Goal: Information Seeking & Learning: Learn about a topic

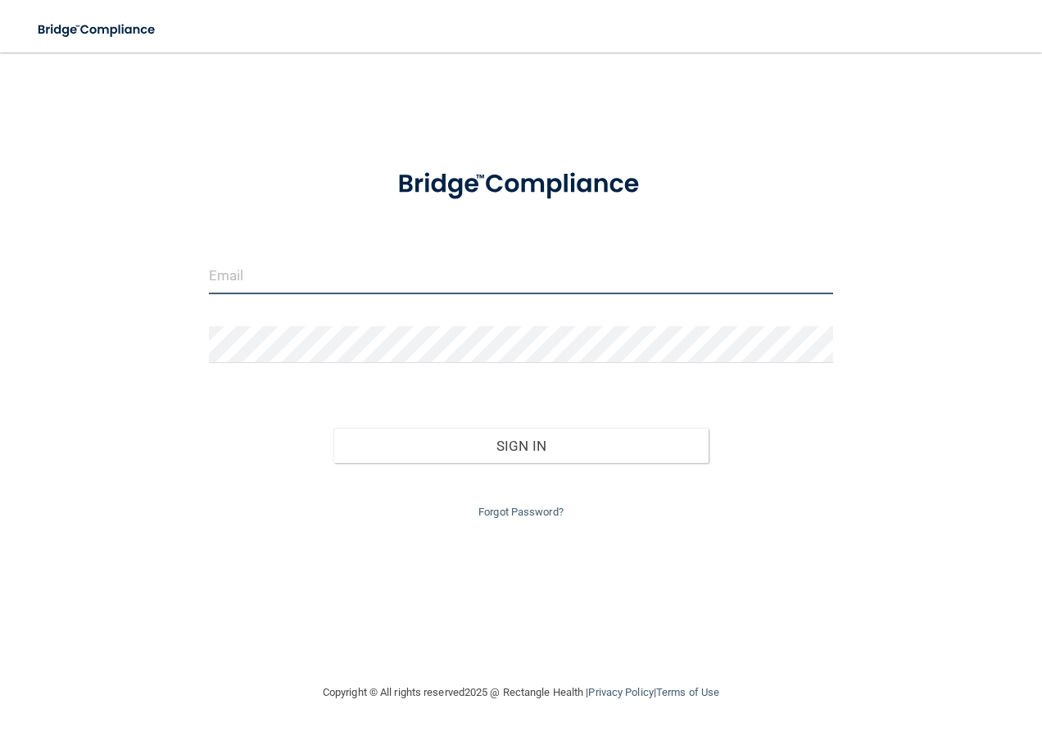
click at [270, 268] on input "email" at bounding box center [521, 275] width 625 height 37
type input "[EMAIL_ADDRESS][DOMAIN_NAME]"
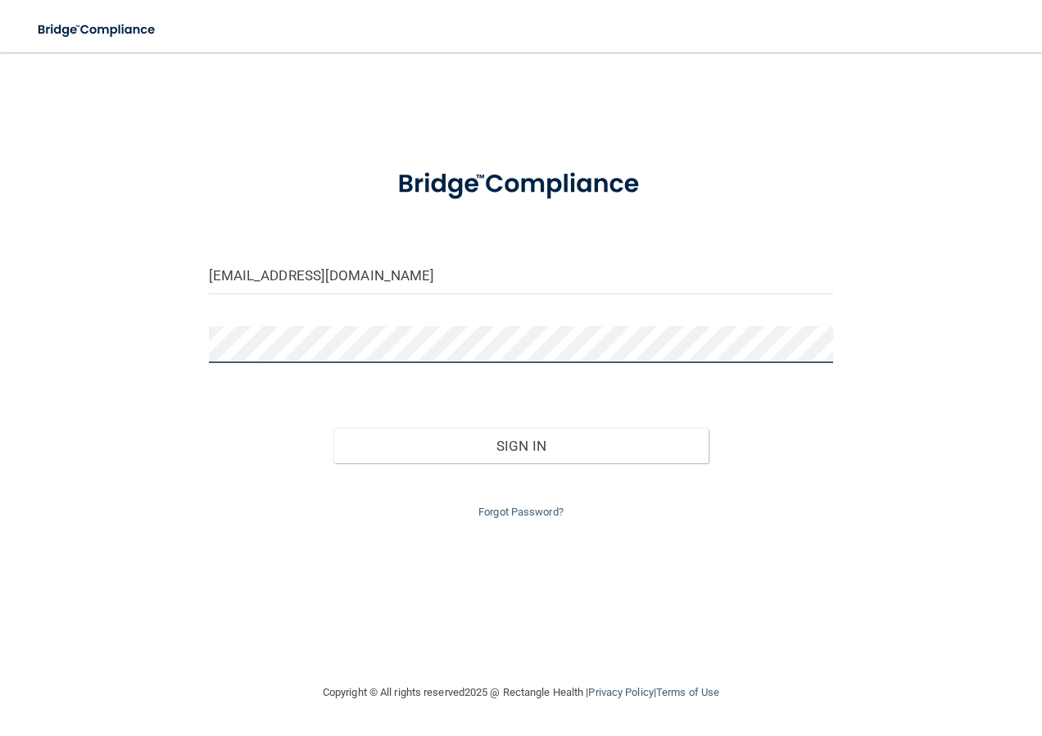
click at [333, 428] on button "Sign In" at bounding box center [520, 446] width 375 height 36
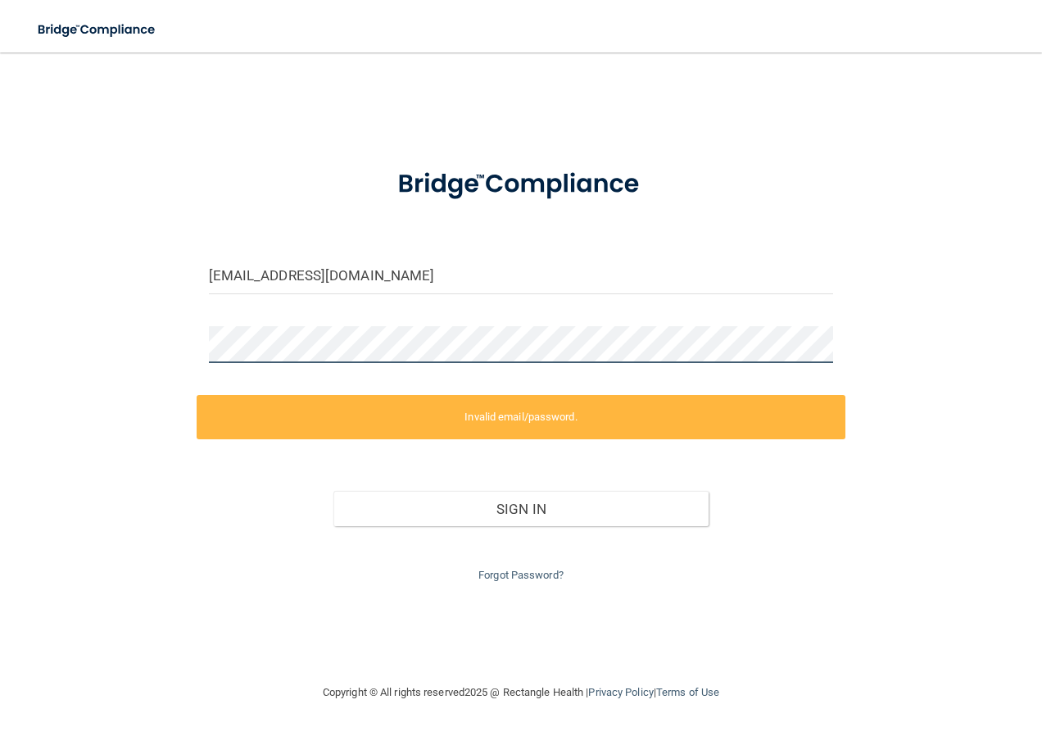
click at [184, 344] on div "[EMAIL_ADDRESS][DOMAIN_NAME] Invalid email/password. You don't have permission …" at bounding box center [521, 367] width 977 height 597
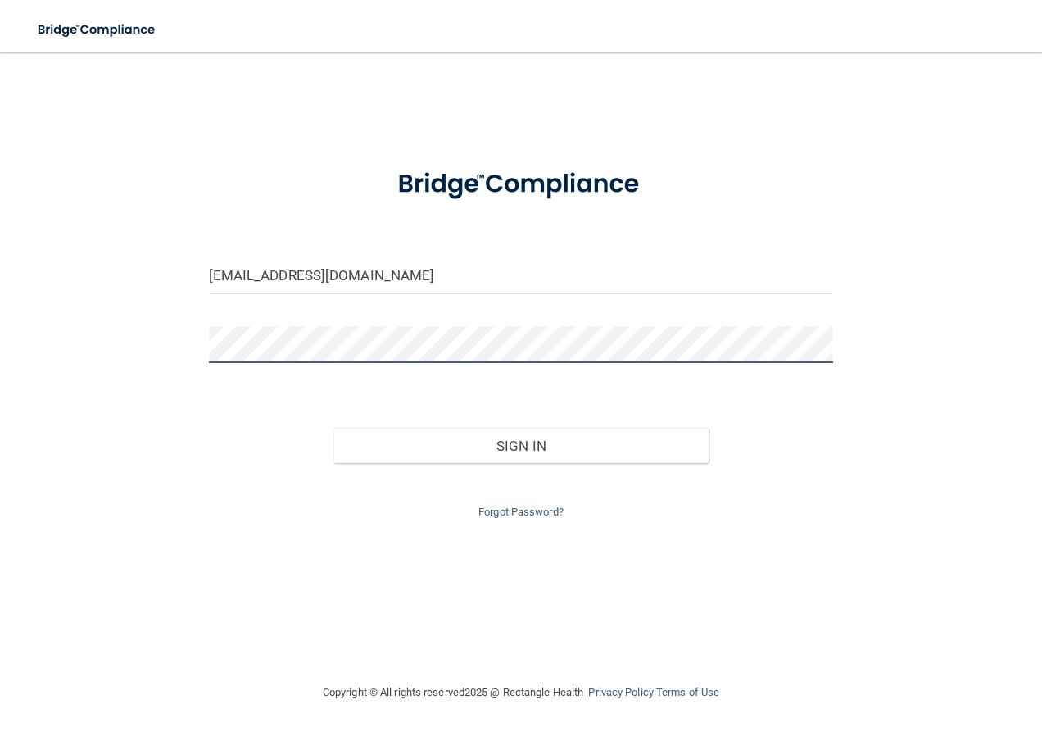
click at [333, 428] on button "Sign In" at bounding box center [520, 446] width 375 height 36
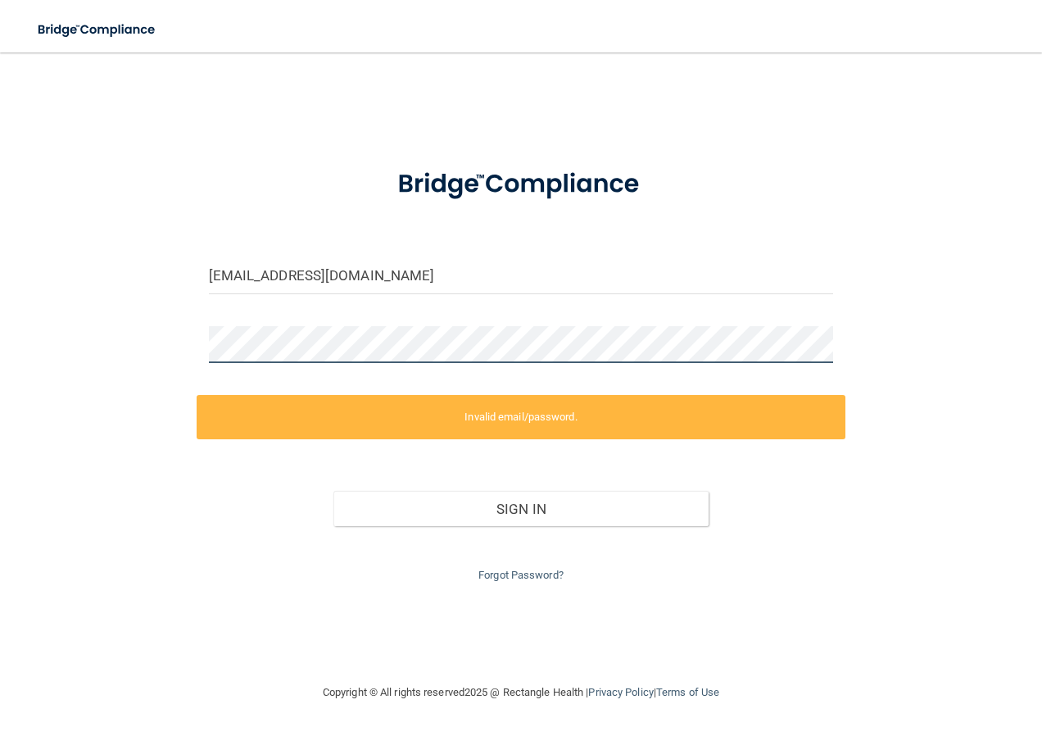
click at [209, 324] on form "[EMAIL_ADDRESS][DOMAIN_NAME] Invalid email/password. You don't have permission …" at bounding box center [521, 368] width 625 height 434
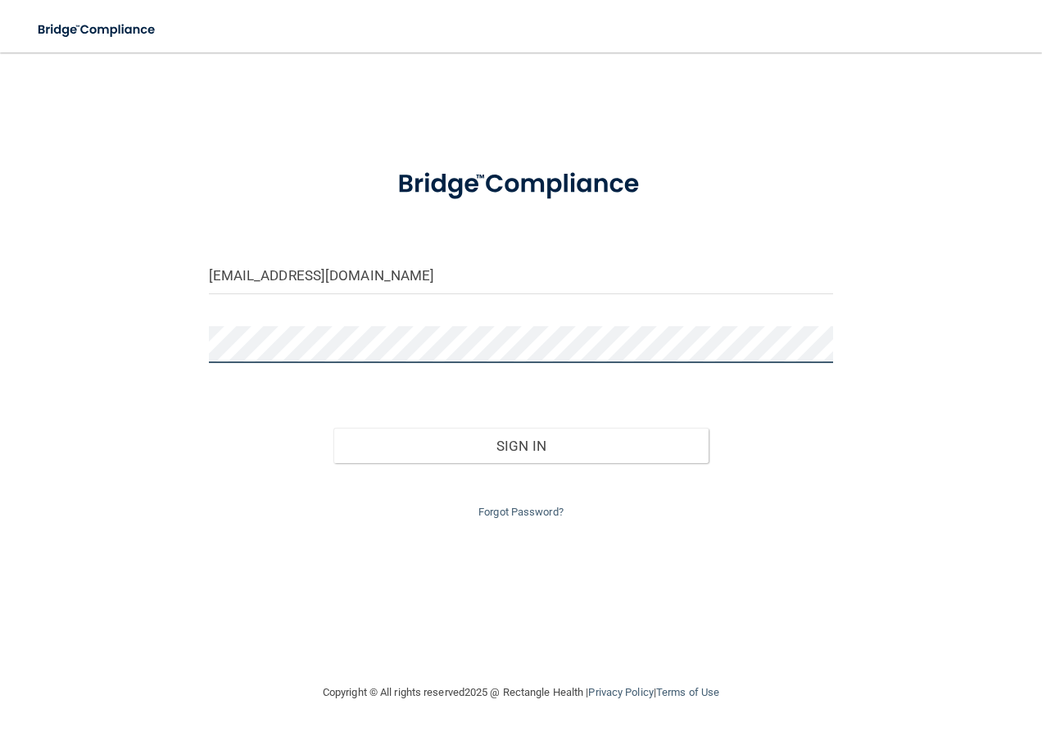
click at [333, 428] on button "Sign In" at bounding box center [520, 446] width 375 height 36
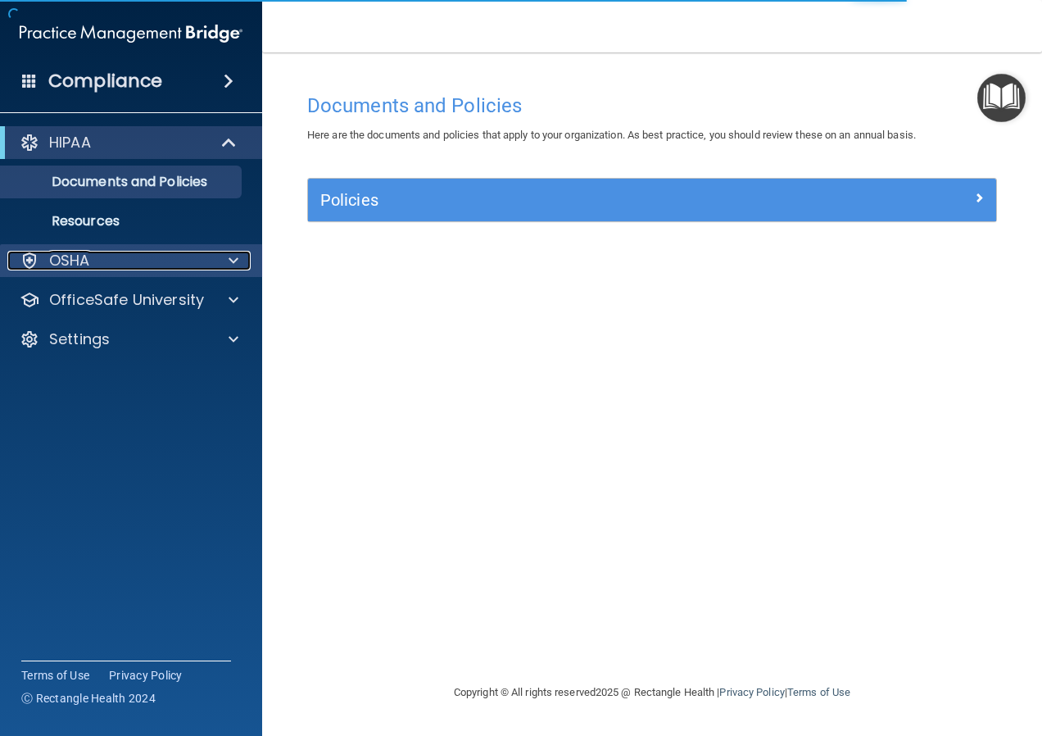
click at [215, 257] on div at bounding box center [231, 261] width 41 height 20
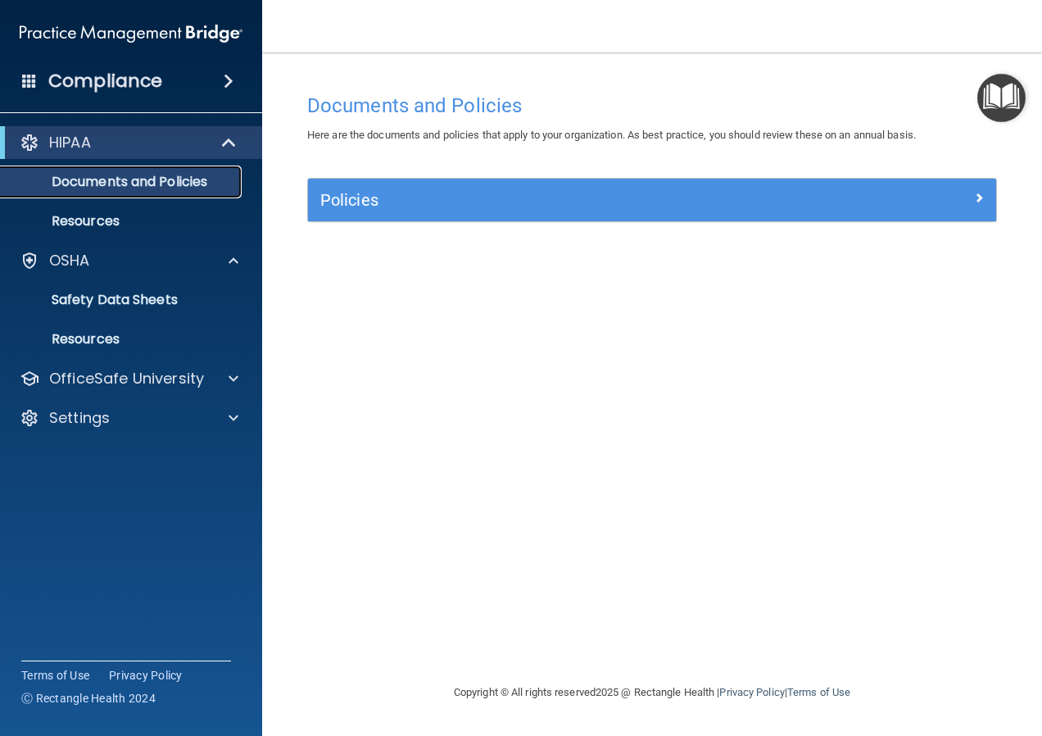
click at [110, 179] on p "Documents and Policies" at bounding box center [123, 182] width 224 height 16
click at [226, 80] on span at bounding box center [229, 81] width 10 height 20
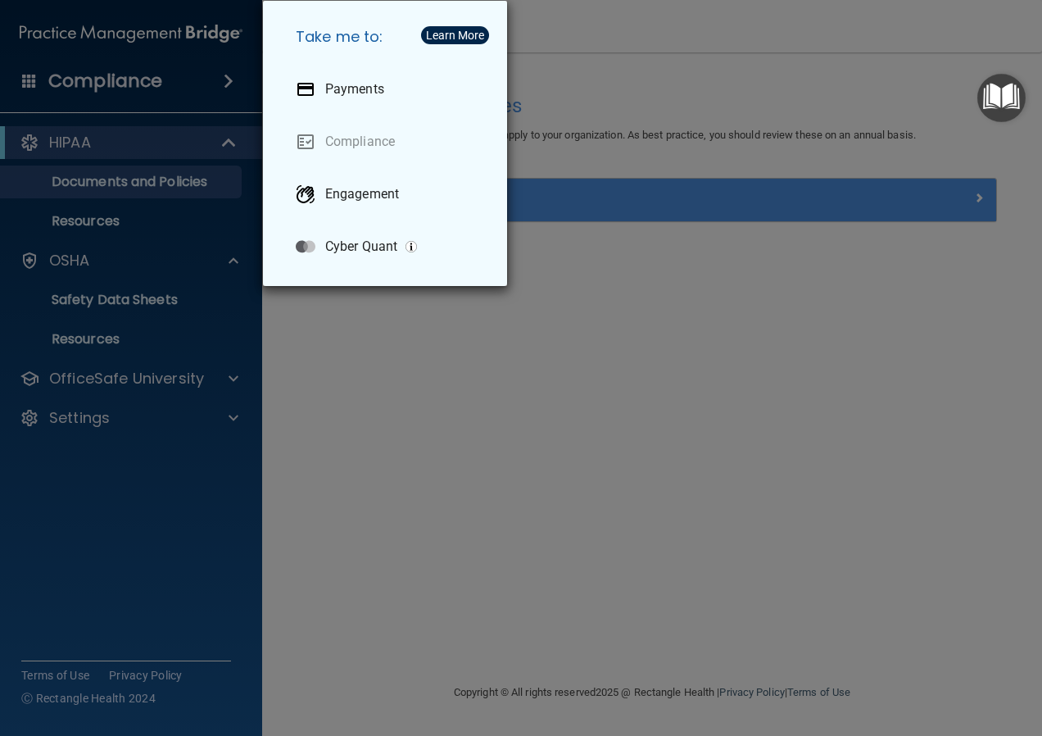
click at [226, 80] on div "Take me to: Payments Compliance Engagement Cyber Quant" at bounding box center [521, 368] width 1042 height 736
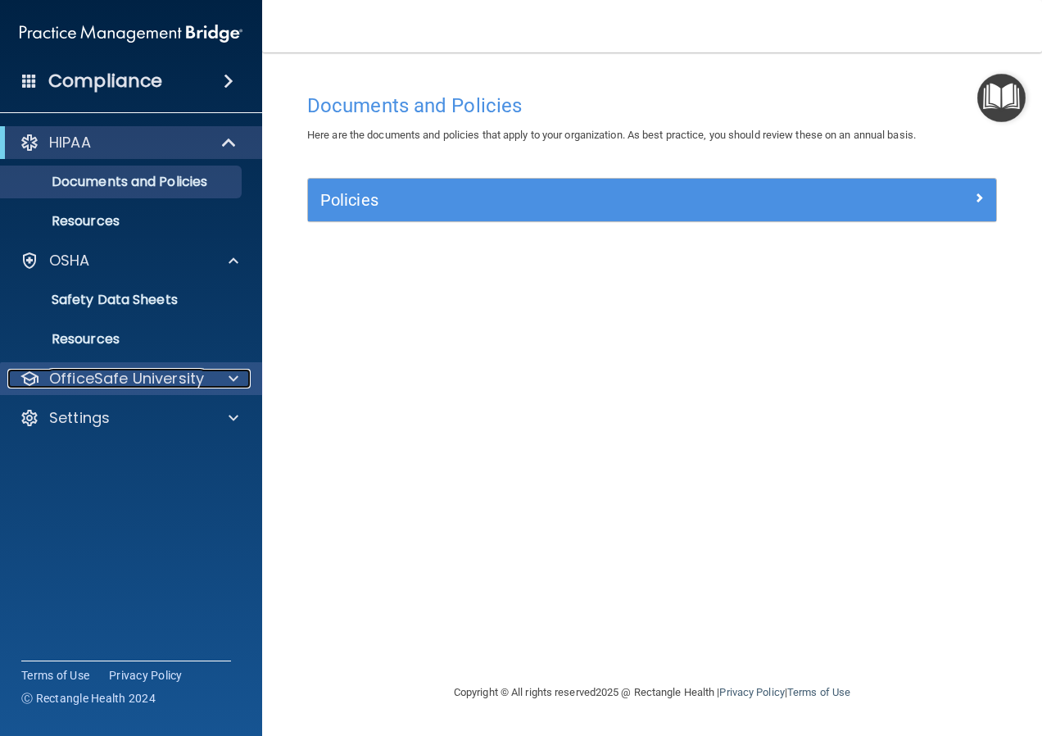
click at [224, 379] on div at bounding box center [231, 379] width 41 height 20
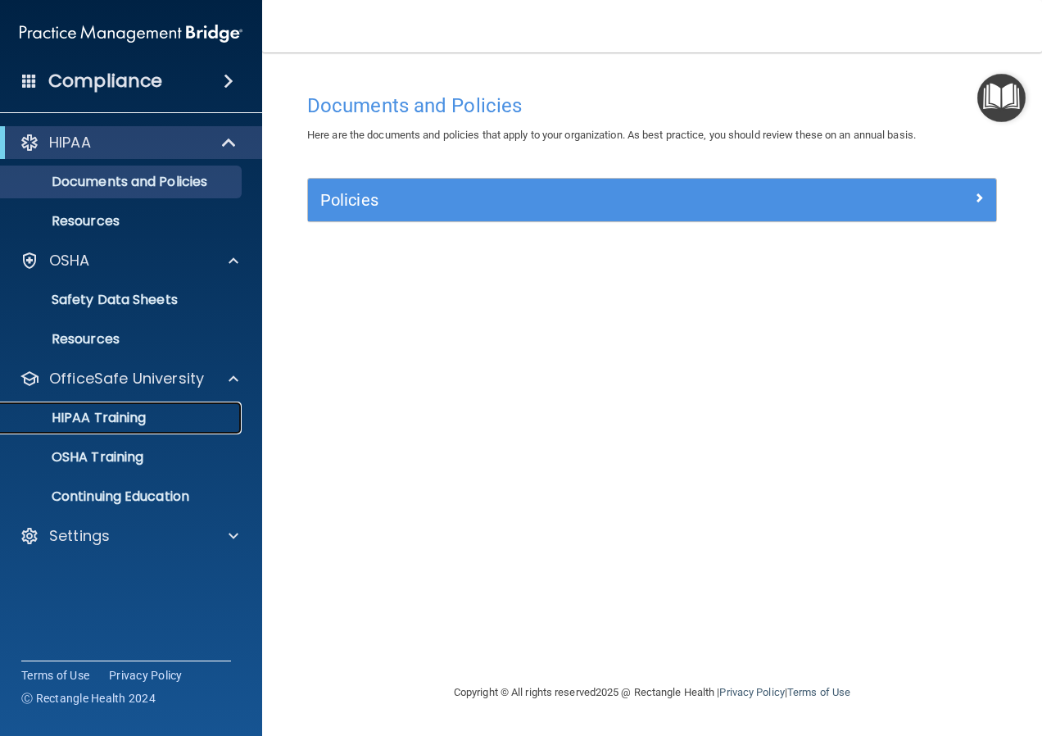
click at [114, 412] on p "HIPAA Training" at bounding box center [78, 418] width 135 height 16
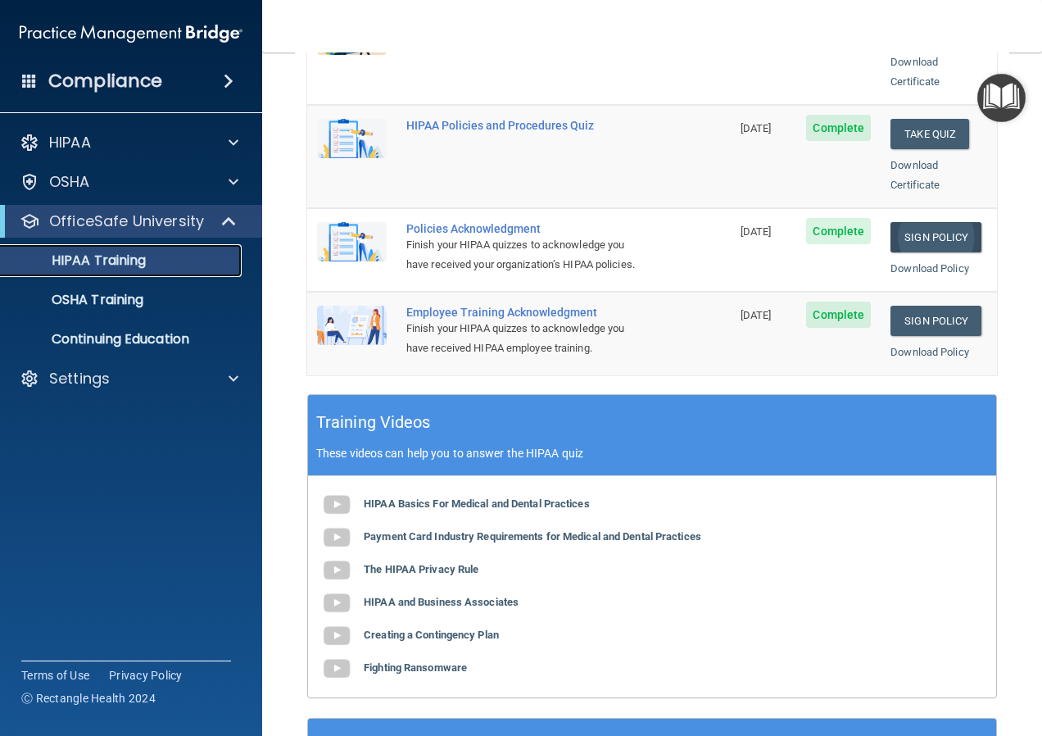
scroll to position [573, 0]
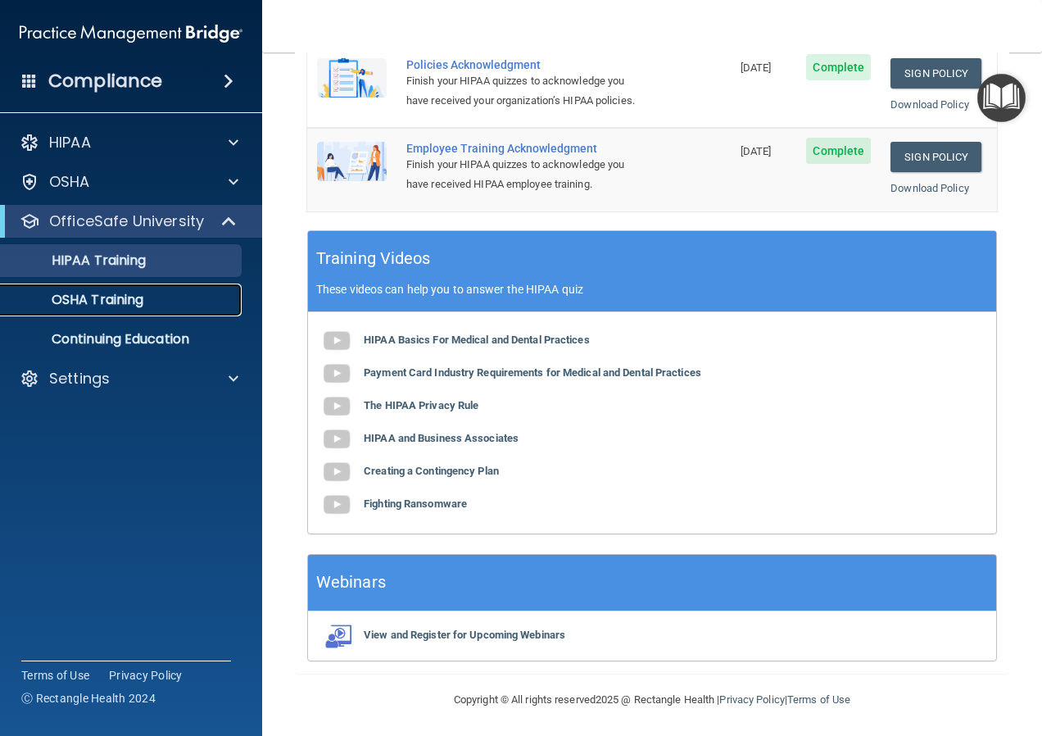
click at [102, 306] on p "OSHA Training" at bounding box center [77, 300] width 133 height 16
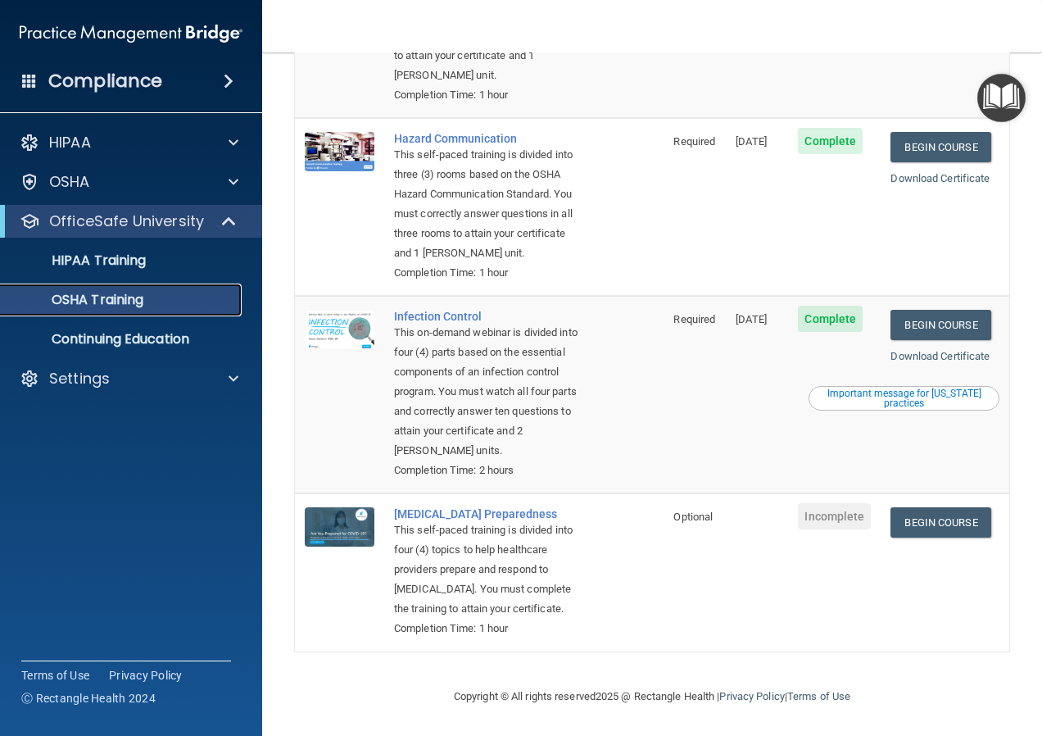
scroll to position [345, 0]
click at [114, 341] on p "Continuing Education" at bounding box center [123, 339] width 224 height 16
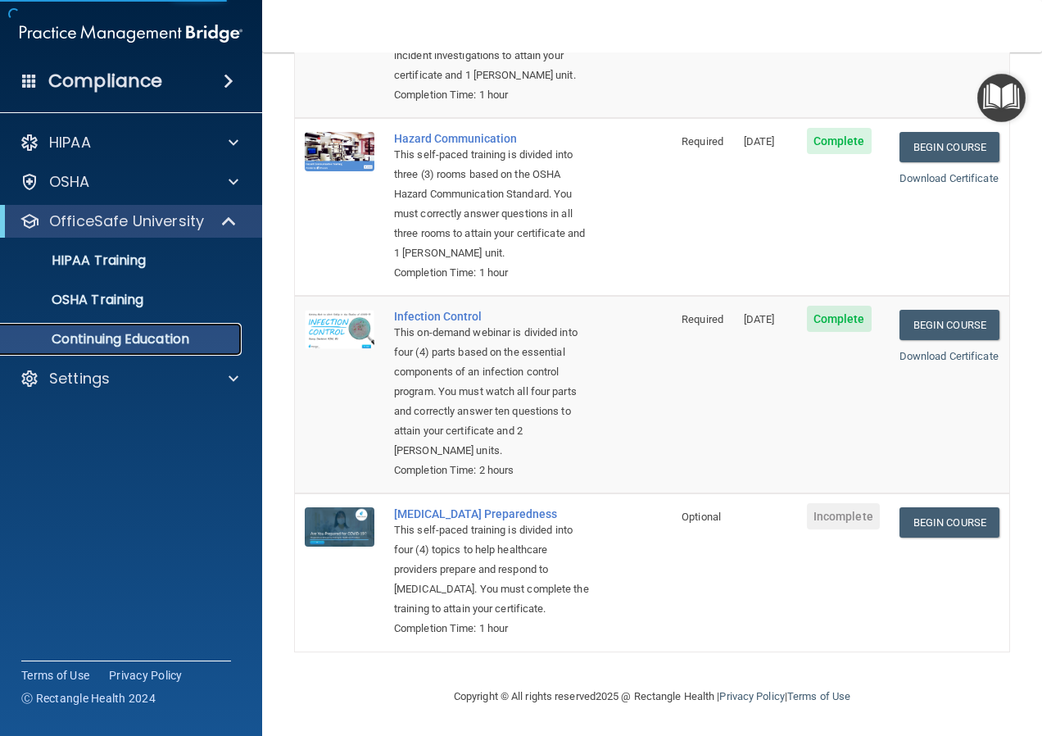
scroll to position [97, 0]
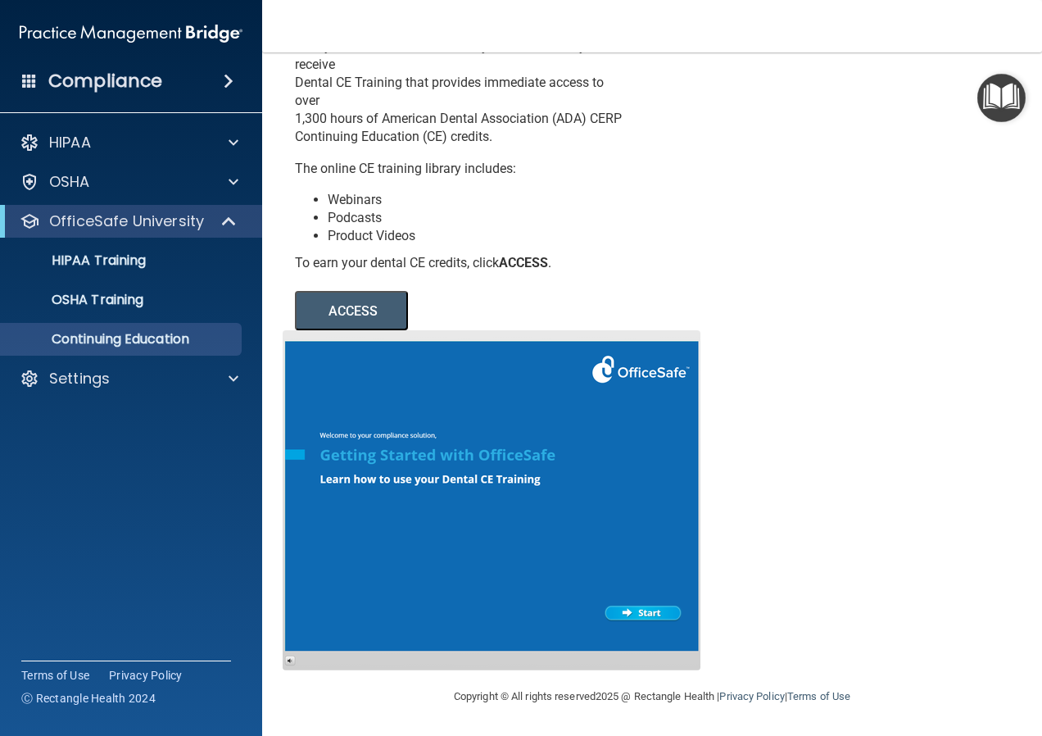
click at [342, 309] on button "ACCESS" at bounding box center [351, 310] width 113 height 39
click at [355, 315] on button "ACCESS" at bounding box center [351, 310] width 113 height 39
click at [215, 218] on div at bounding box center [230, 221] width 40 height 20
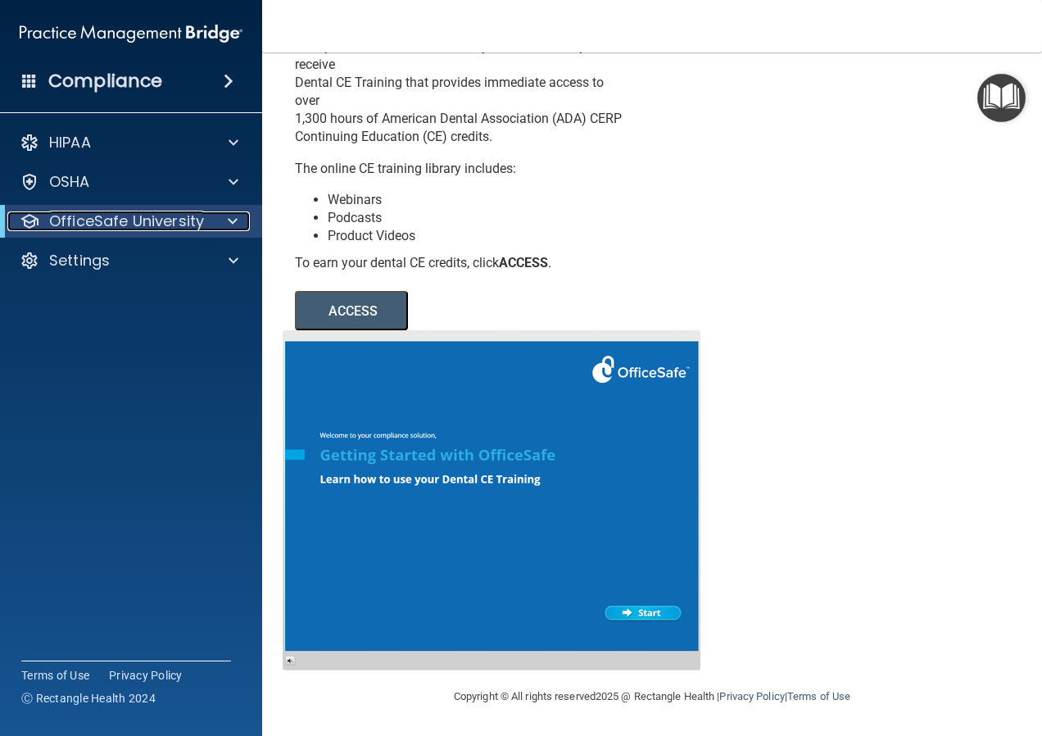
click at [229, 221] on span at bounding box center [233, 221] width 10 height 20
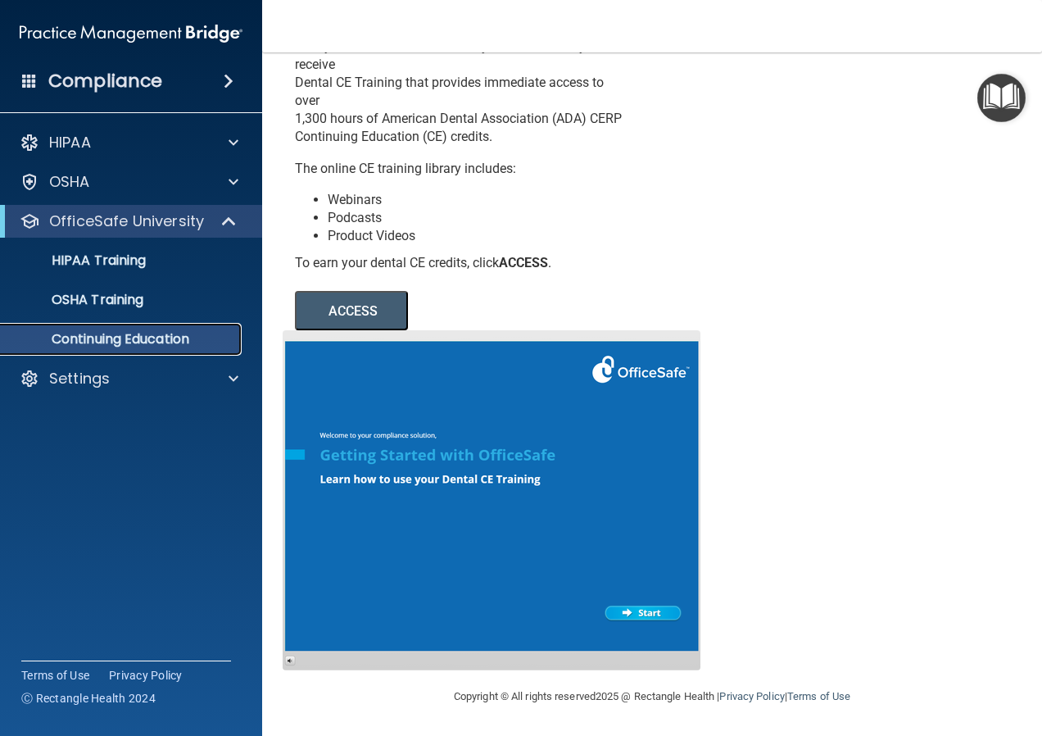
click at [133, 335] on p "Continuing Education" at bounding box center [123, 339] width 224 height 16
click at [224, 221] on span at bounding box center [231, 221] width 14 height 20
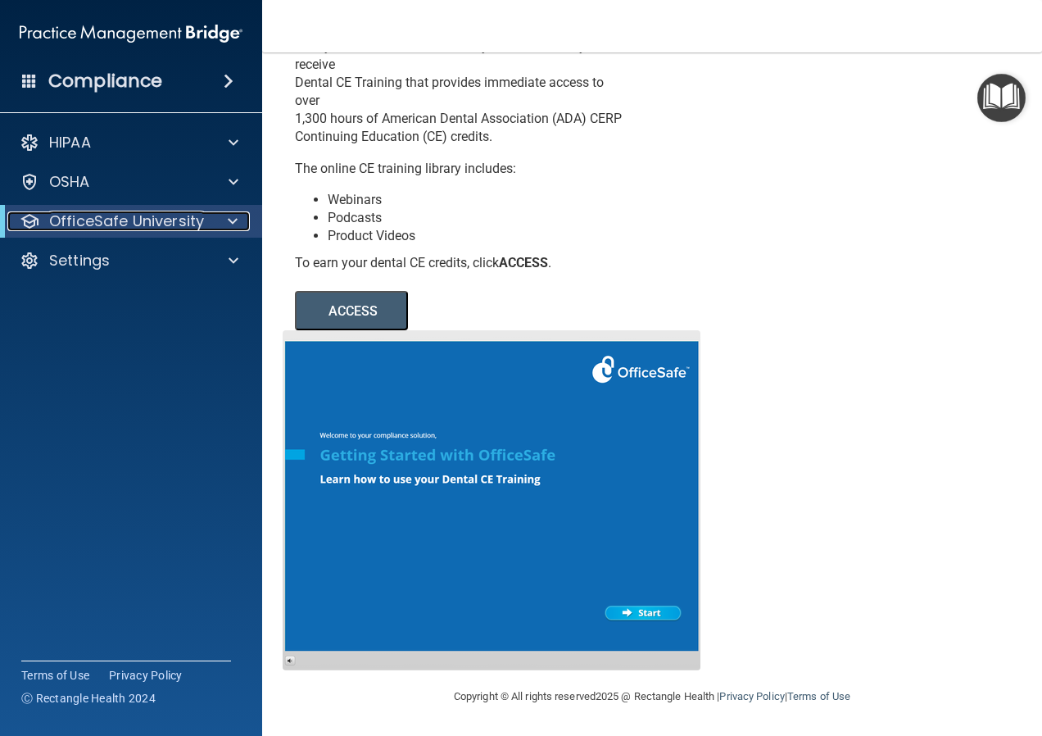
click at [231, 224] on span at bounding box center [233, 221] width 10 height 20
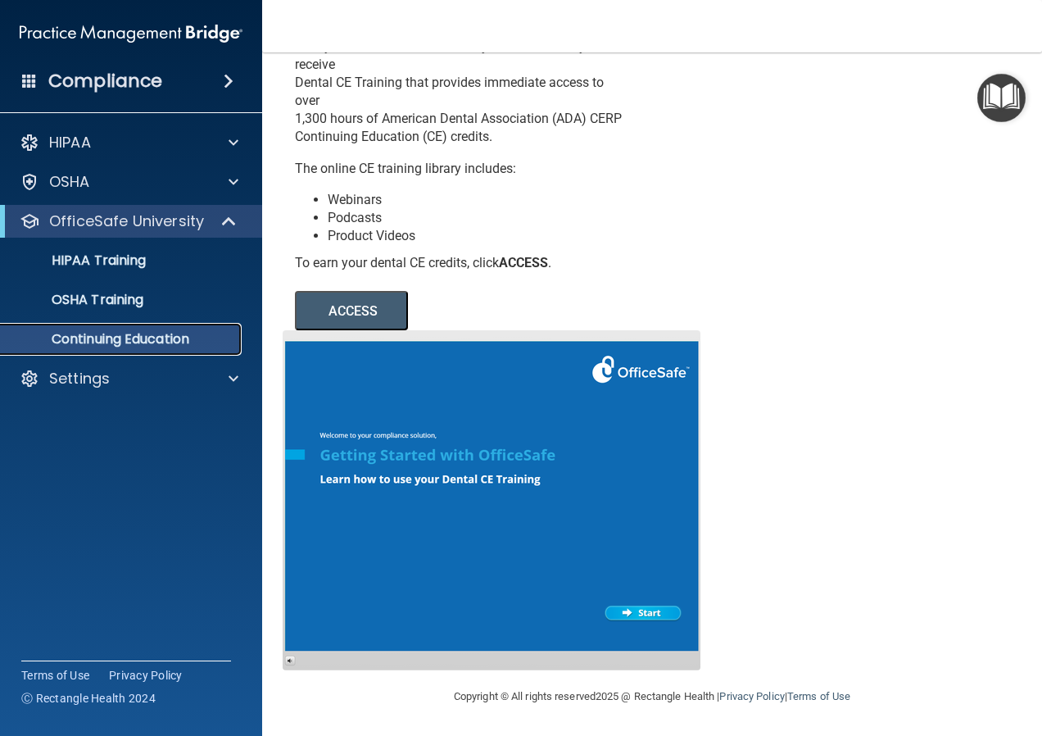
click at [139, 338] on p "Continuing Education" at bounding box center [123, 339] width 224 height 16
click at [329, 303] on button "ACCESS" at bounding box center [351, 310] width 113 height 39
